Goal: Transaction & Acquisition: Purchase product/service

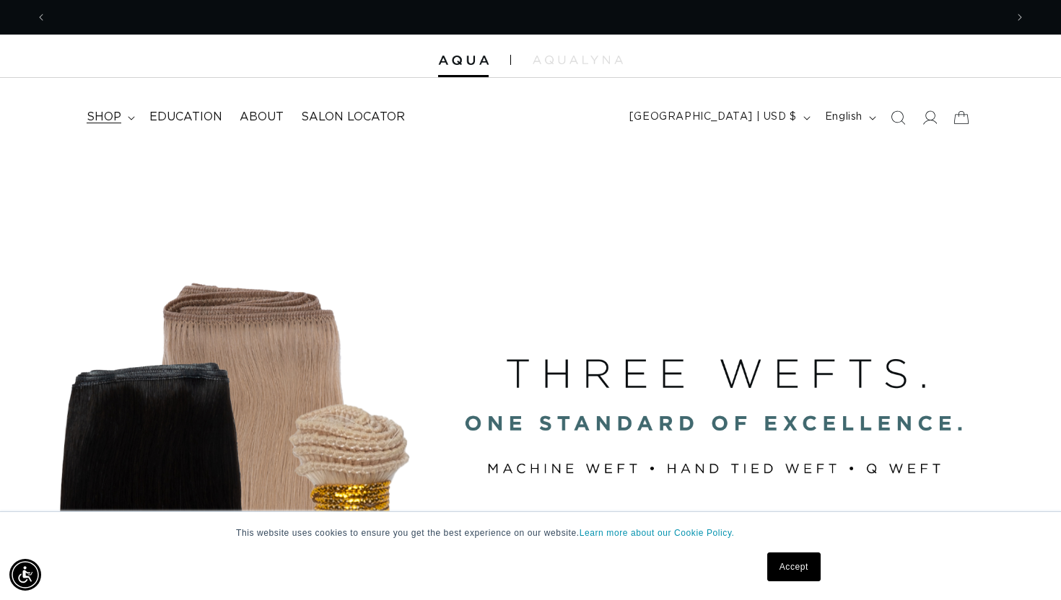
scroll to position [0, 1917]
click at [118, 120] on span "shop" at bounding box center [104, 117] width 35 height 15
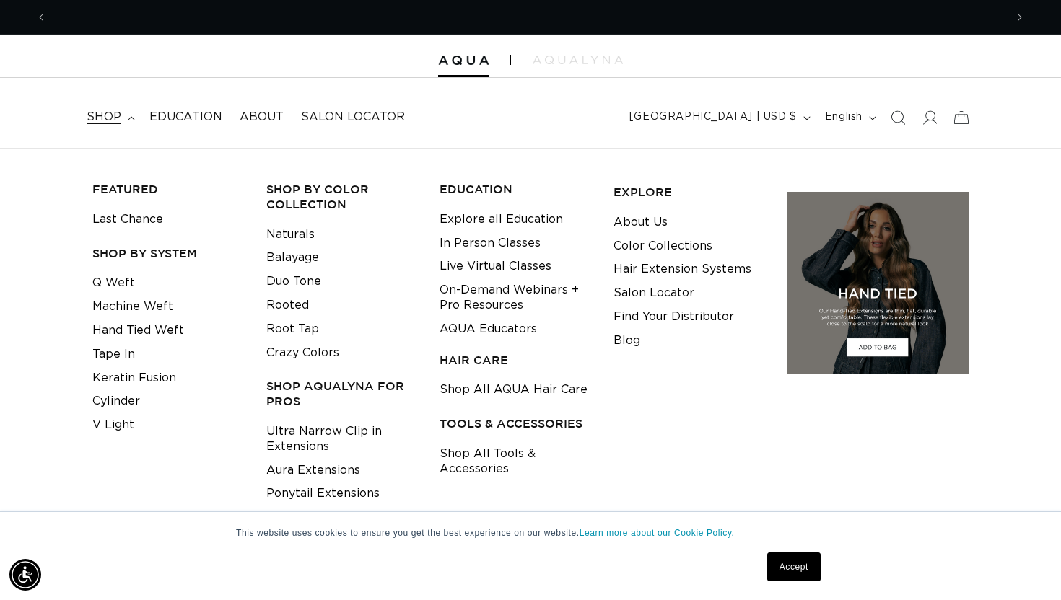
scroll to position [0, 958]
click at [146, 331] on link "Hand Tied Weft" at bounding box center [138, 331] width 92 height 24
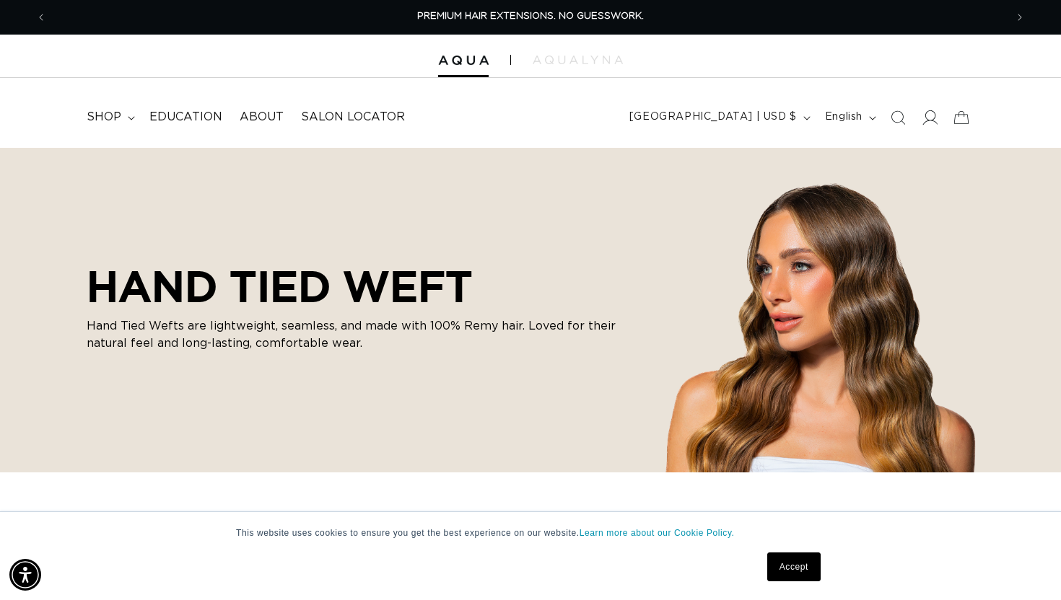
click at [929, 123] on icon at bounding box center [929, 117] width 15 height 15
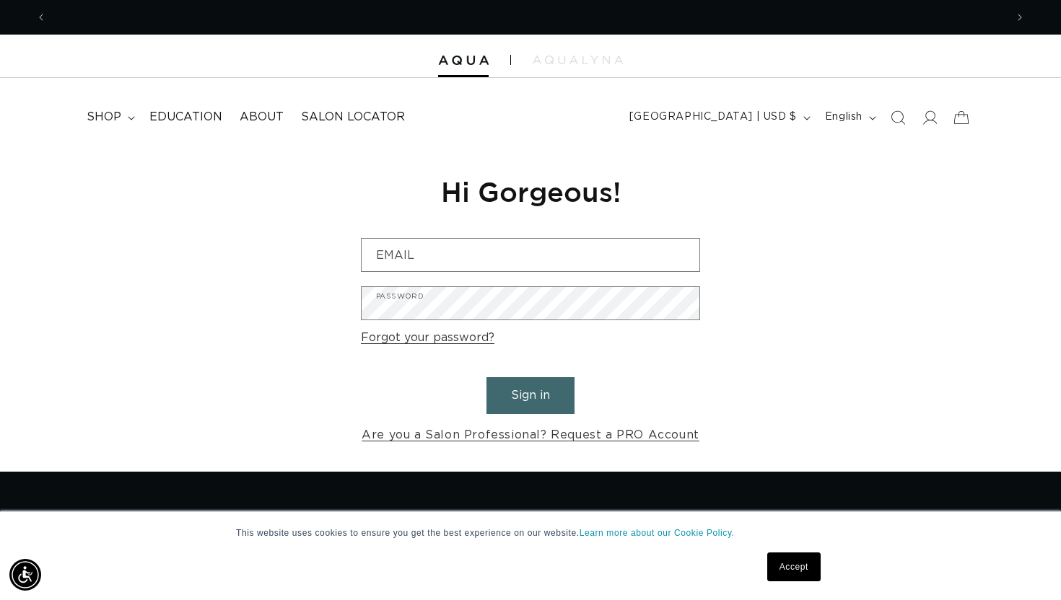
scroll to position [0, 958]
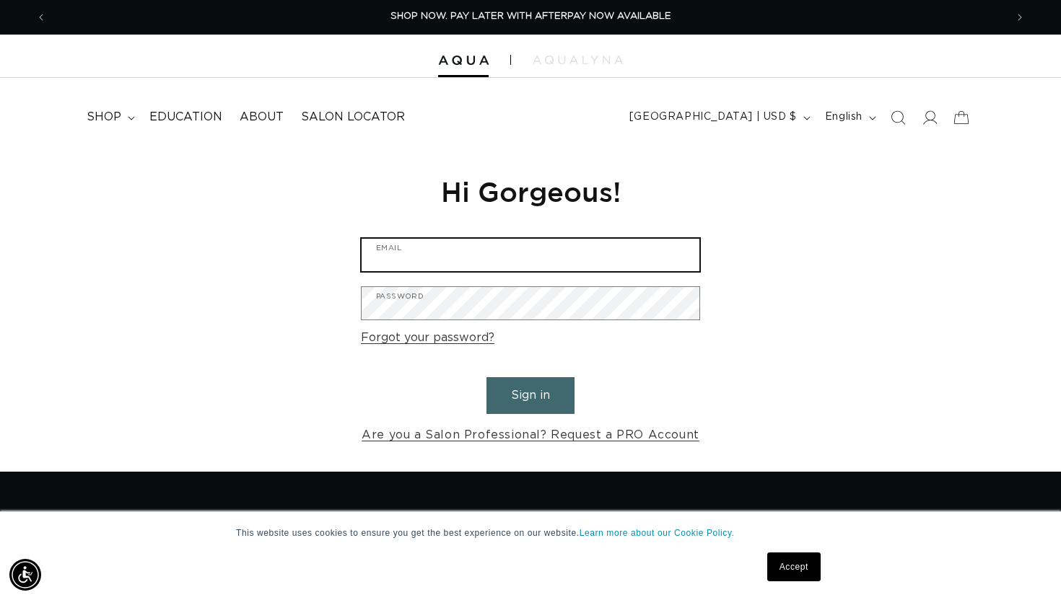
click at [461, 256] on input "Email" at bounding box center [531, 255] width 338 height 32
type input "kaylee@bellasalonaustin.com"
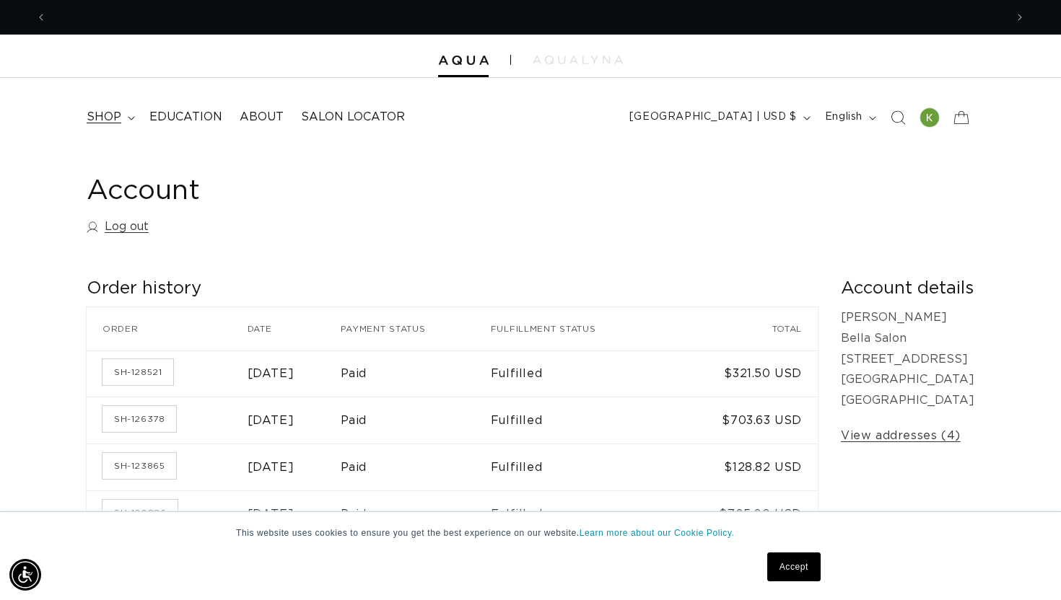
click at [114, 124] on span "shop" at bounding box center [104, 117] width 35 height 15
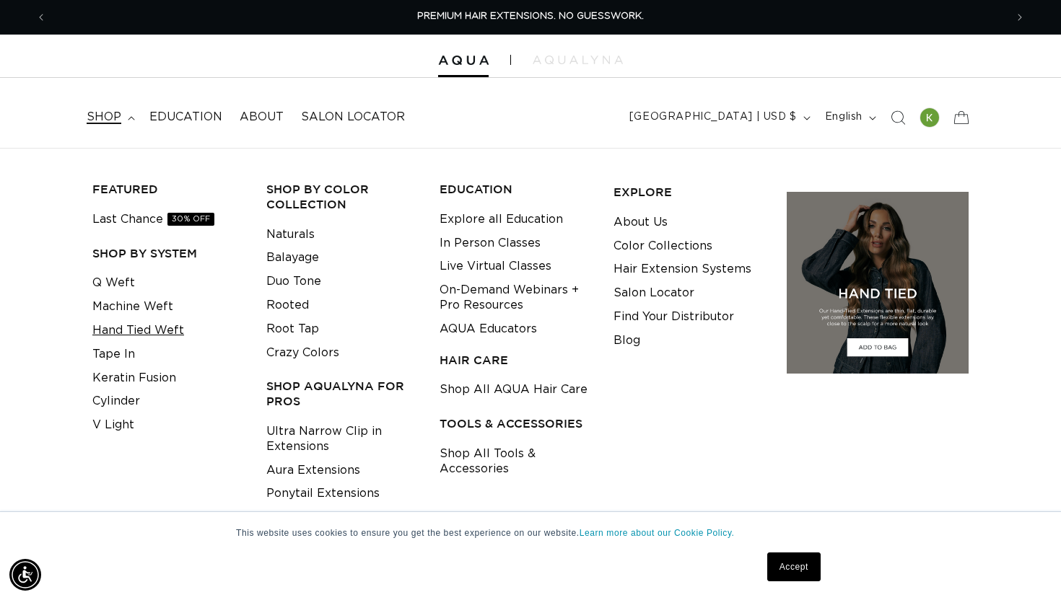
click at [167, 329] on link "Hand Tied Weft" at bounding box center [138, 331] width 92 height 24
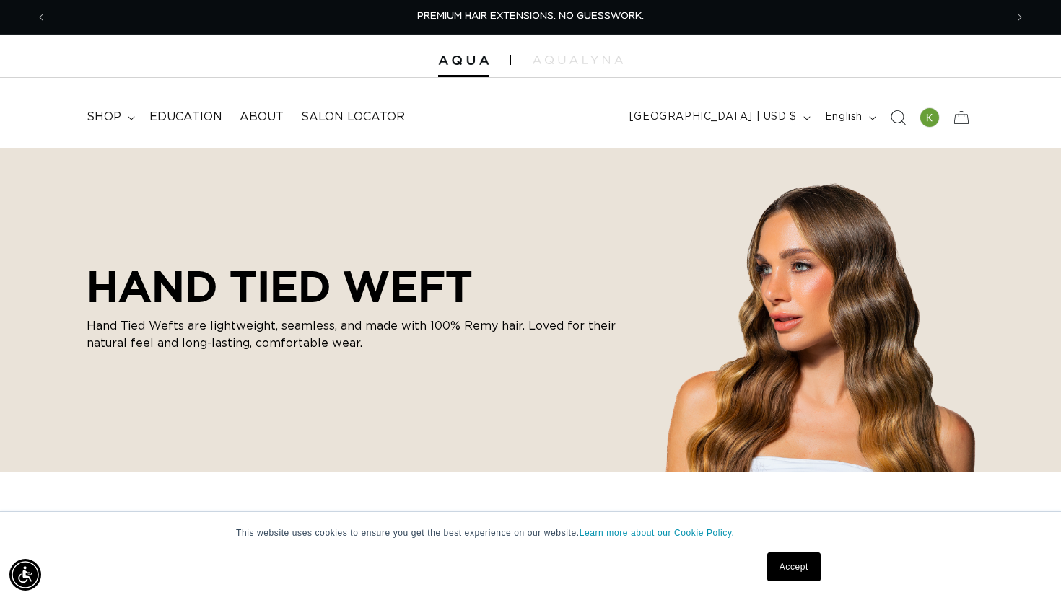
click at [898, 115] on icon "Search" at bounding box center [897, 117] width 15 height 15
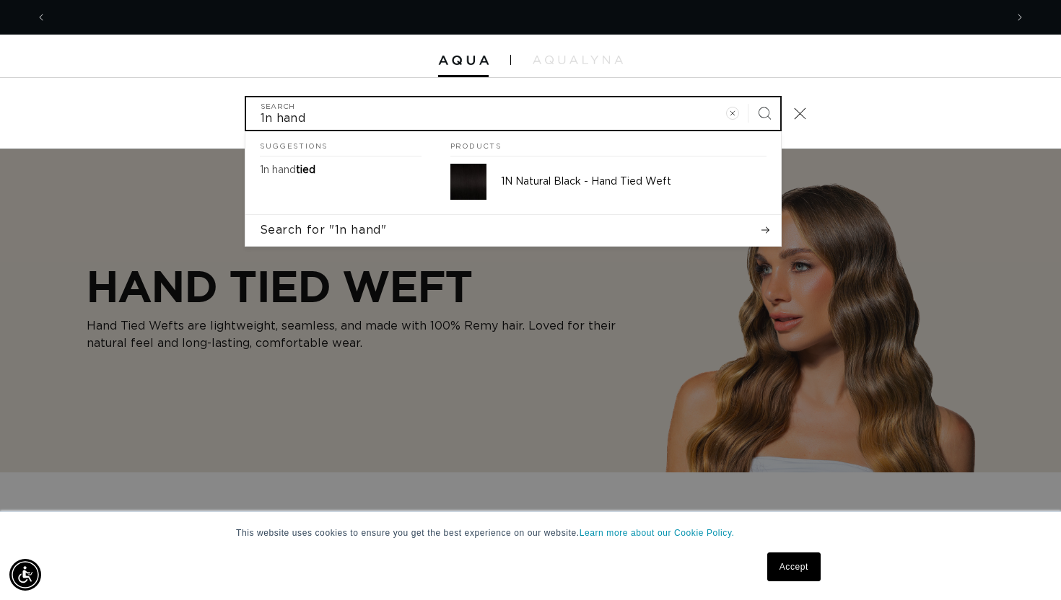
scroll to position [0, 1917]
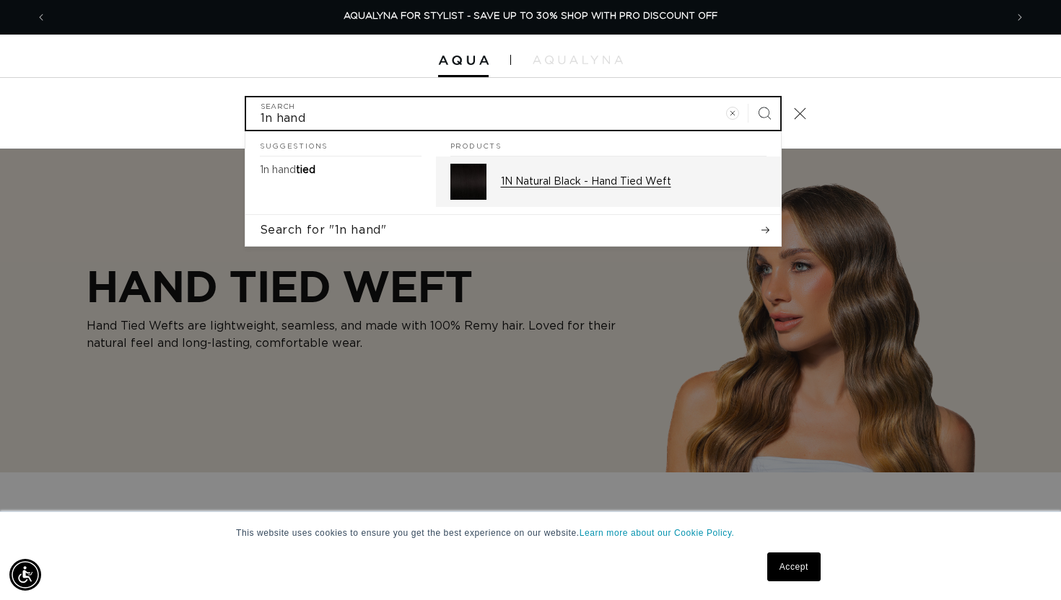
type input "1n hand"
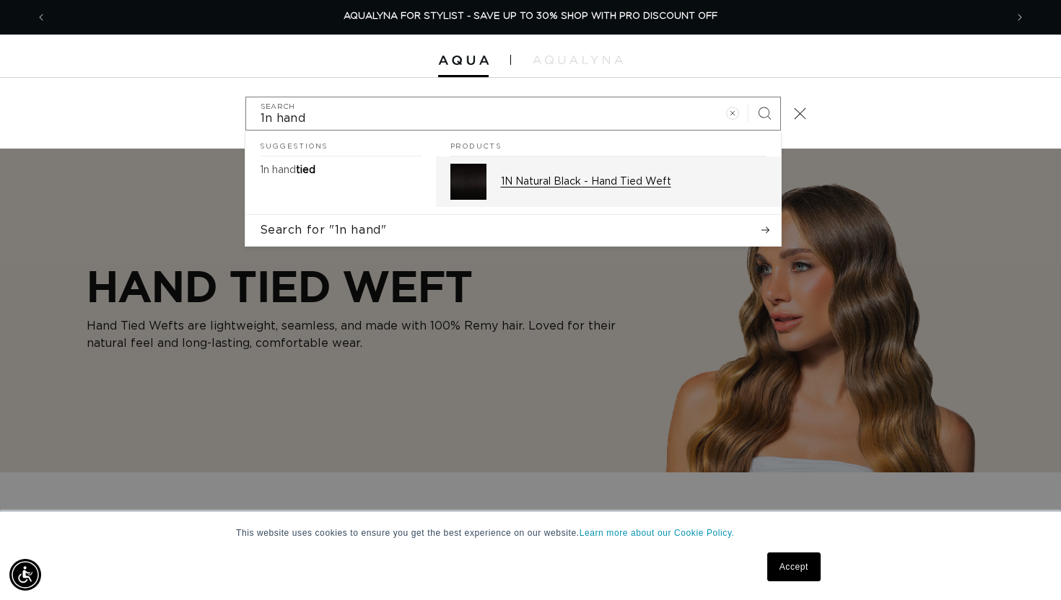
click at [596, 175] on p "1N Natural Black - Hand Tied Weft" at bounding box center [634, 181] width 266 height 13
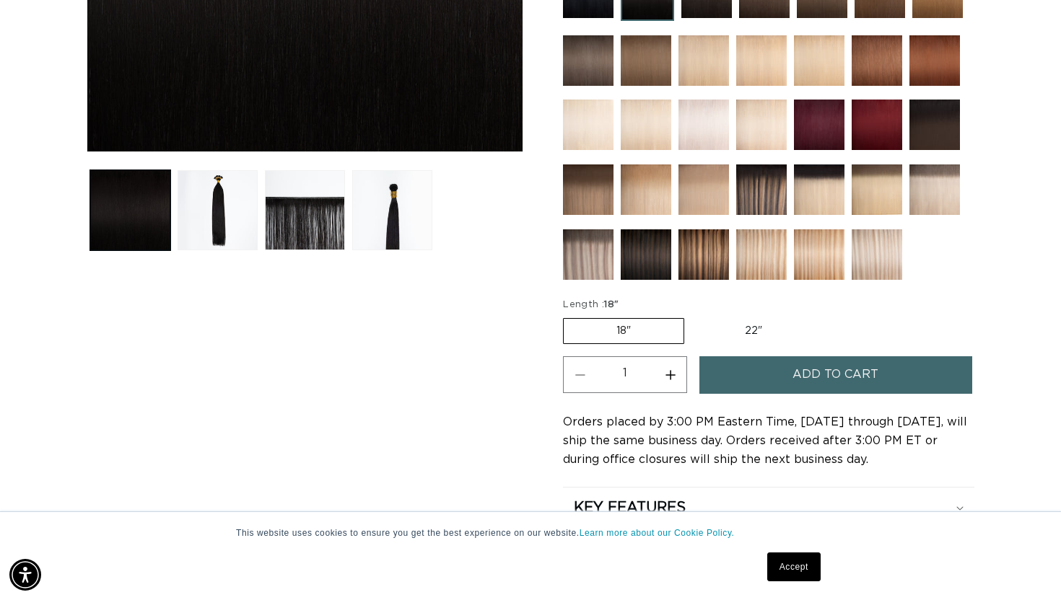
scroll to position [484, 0]
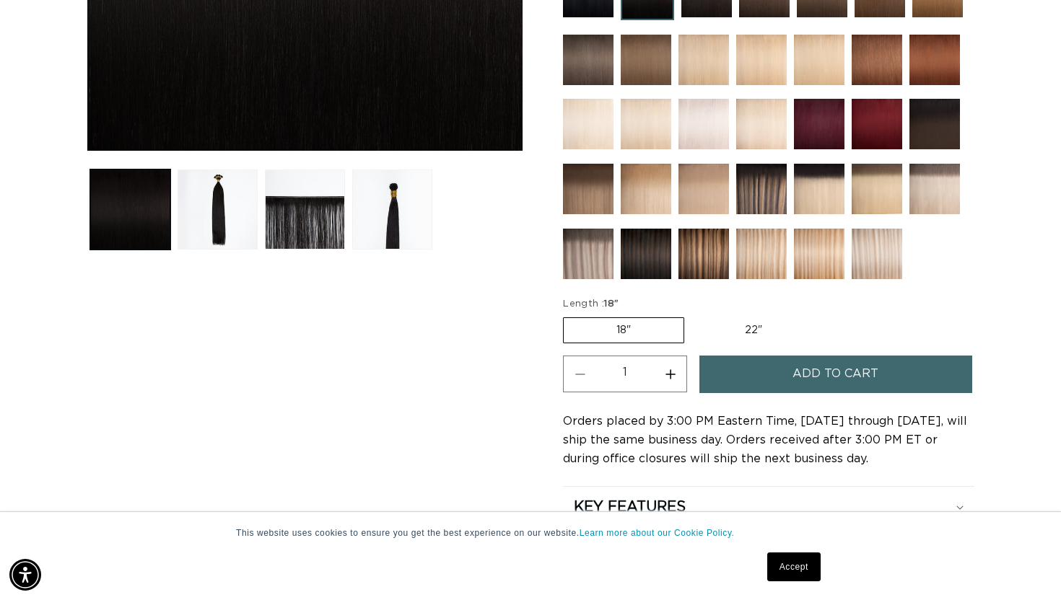
click at [670, 376] on button "Increase quantity for 1N Natural Black - Hand Tied Weft" at bounding box center [670, 374] width 32 height 37
type input "2"
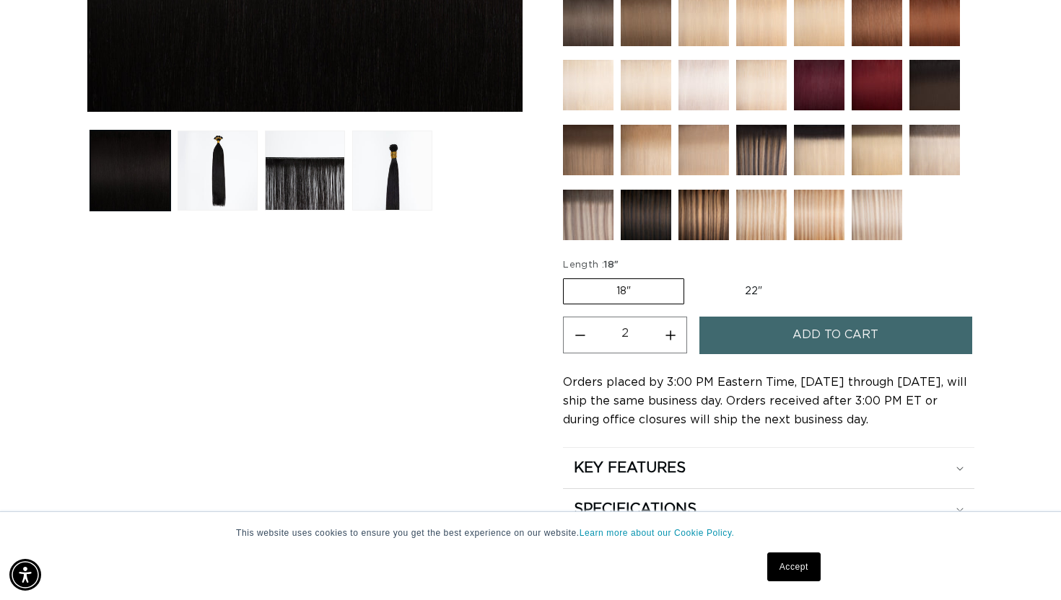
scroll to position [0, 0]
click at [816, 336] on span "Add to cart" at bounding box center [835, 335] width 86 height 37
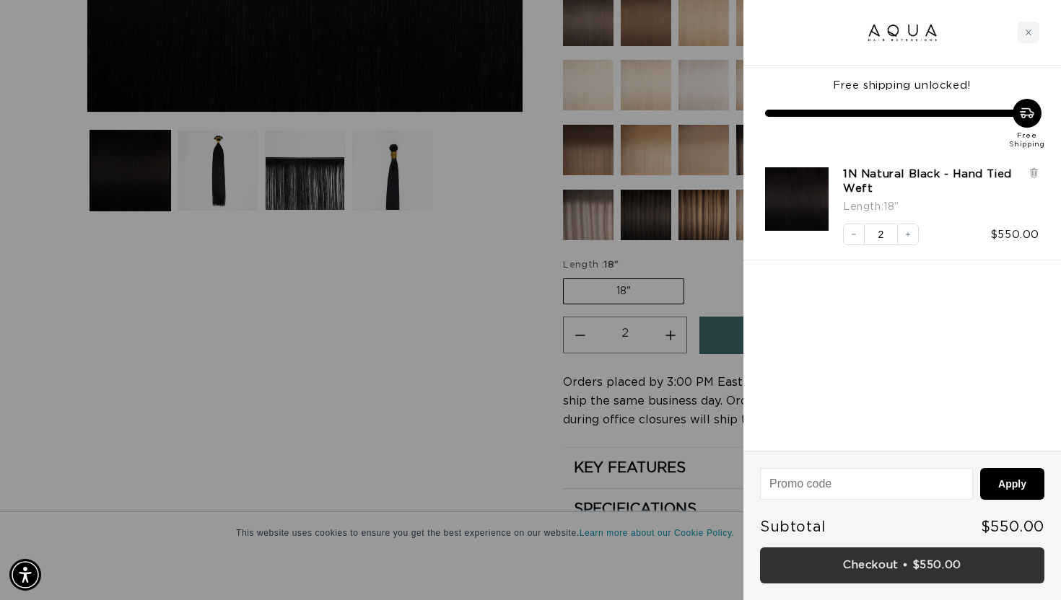
click at [896, 567] on link "Checkout • $550.00" at bounding box center [902, 566] width 284 height 37
